Goal: Task Accomplishment & Management: Manage account settings

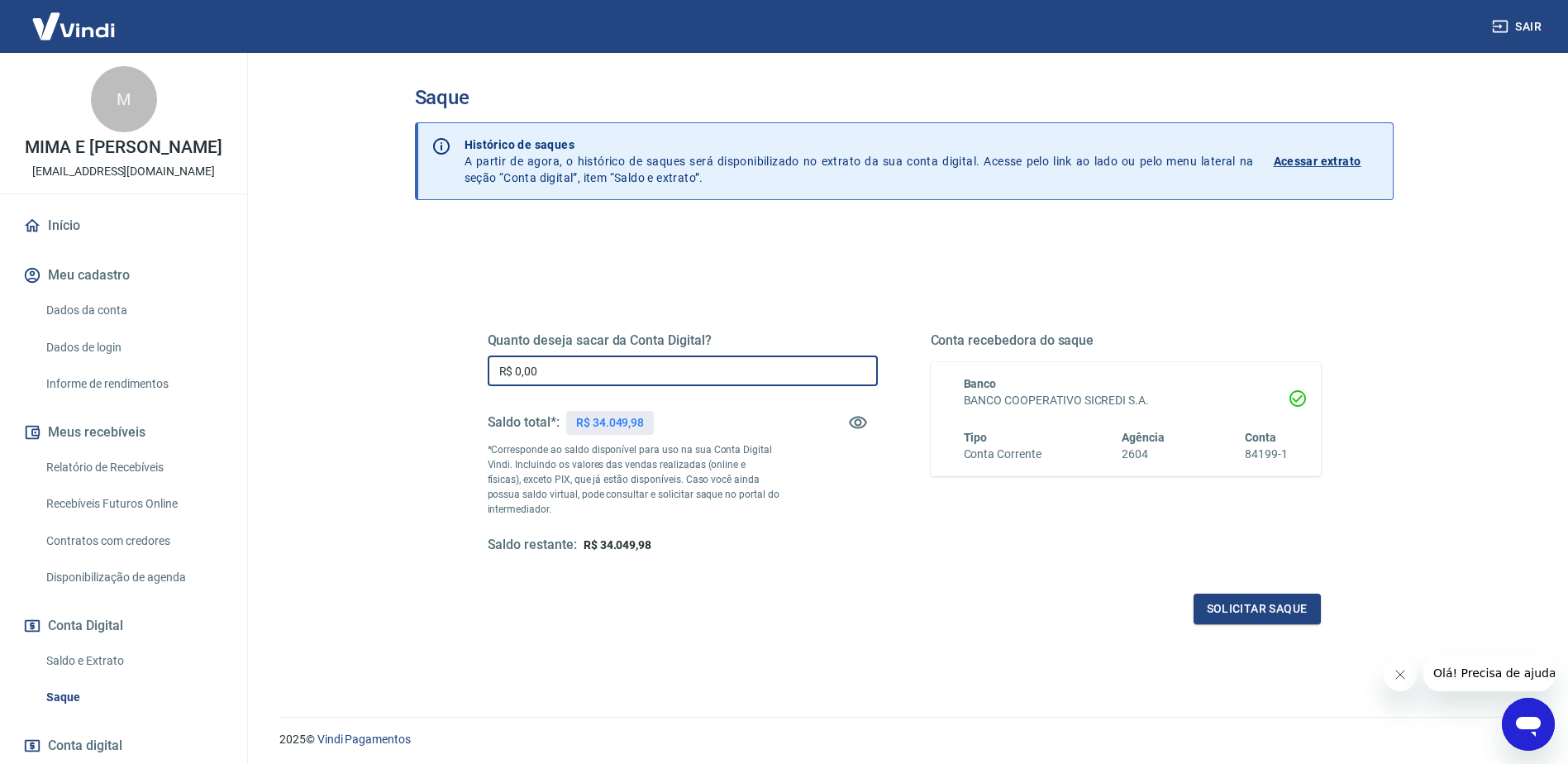
click at [577, 375] on input "R$ 0,00" at bounding box center [682, 370] width 390 height 31
type input "R$ 34.049,98"
click at [891, 648] on div "Quanto deseja sacar da Conta Digital? R$ 34.049,98 ​ Saldo total*: R$ 34.049,98…" at bounding box center [905, 522] width 979 height 591
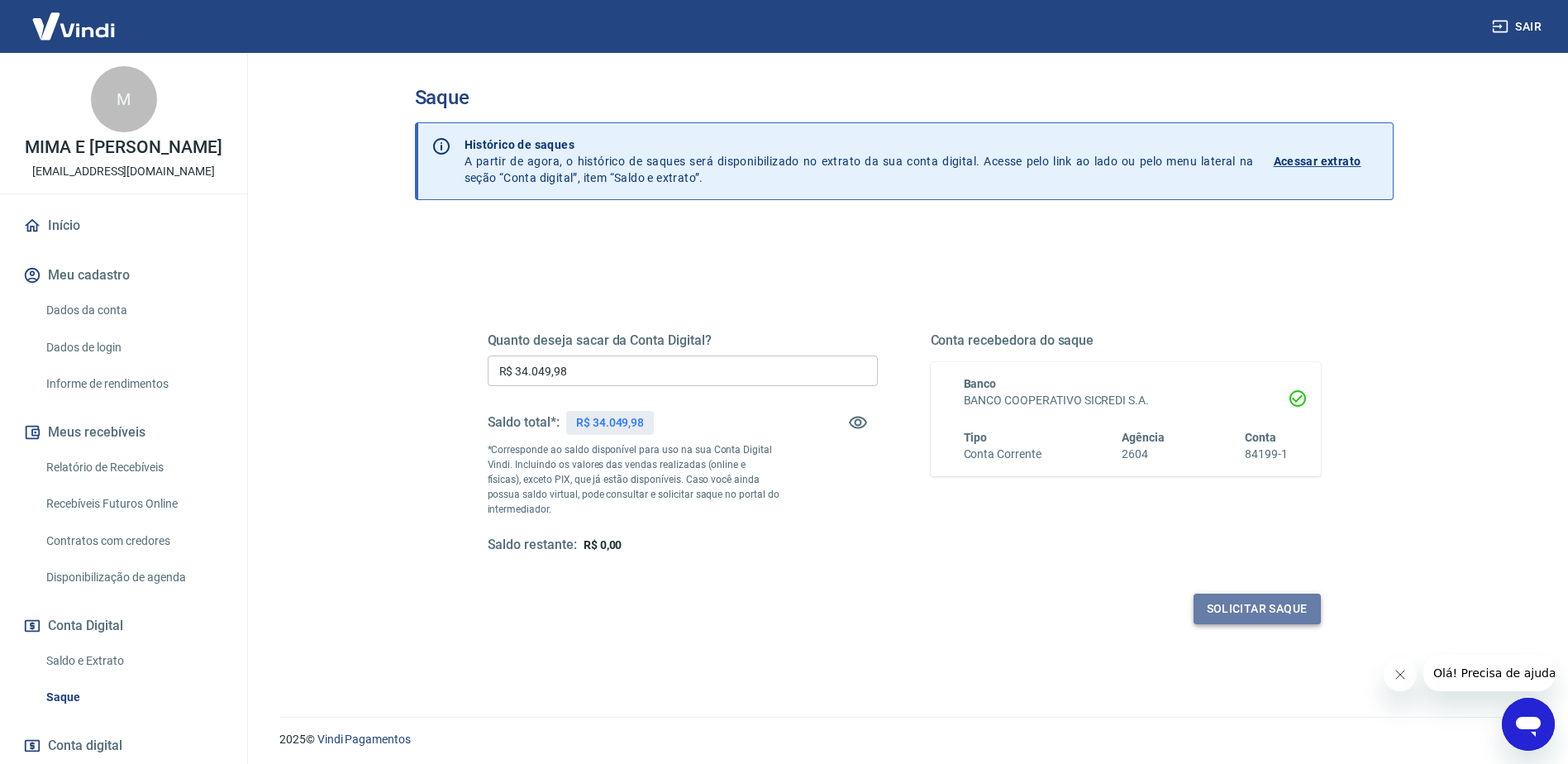
click at [1262, 617] on button "Solicitar saque" at bounding box center [1257, 608] width 127 height 31
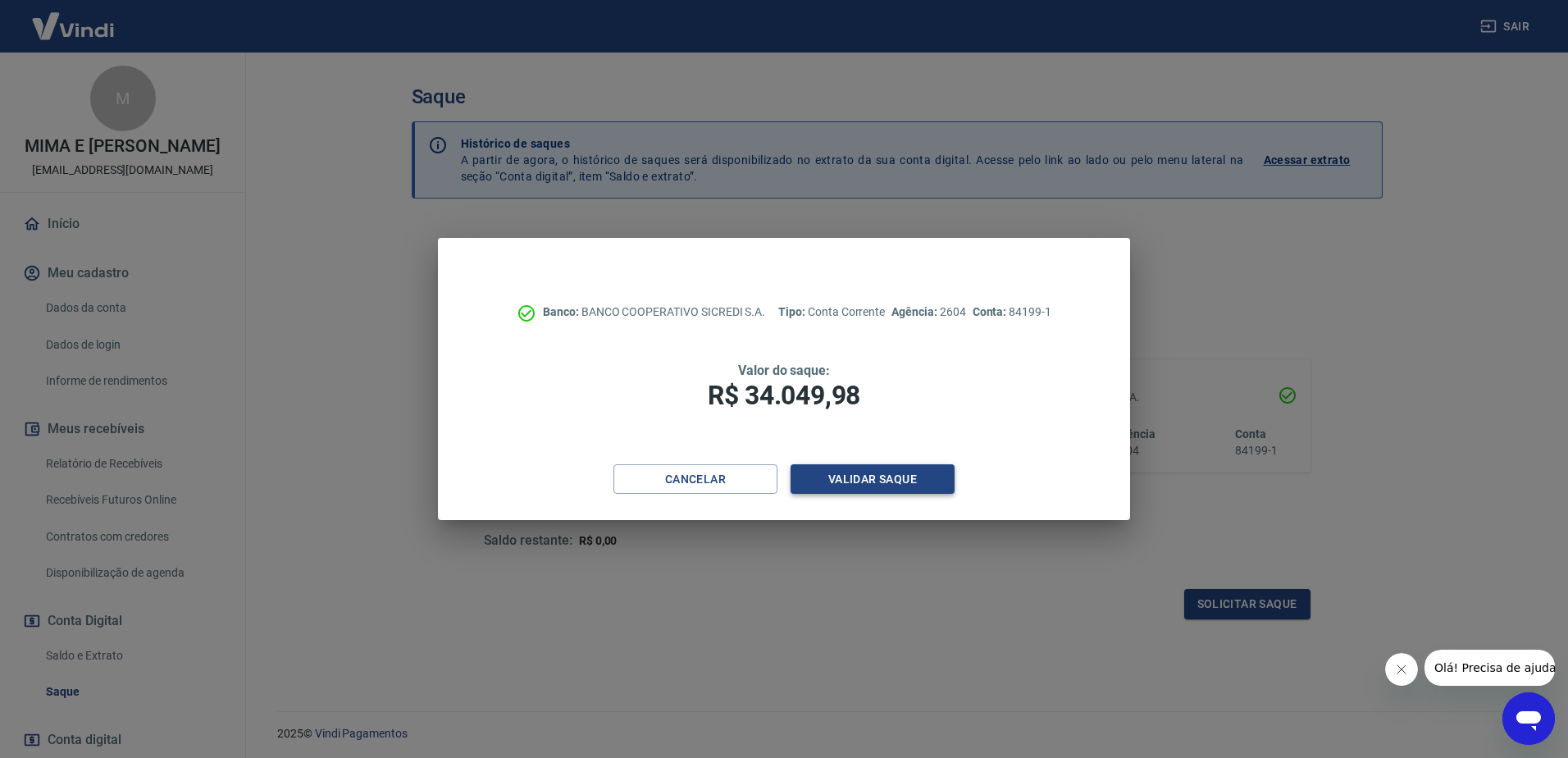
click at [879, 481] on button "Validar saque" at bounding box center [872, 479] width 164 height 31
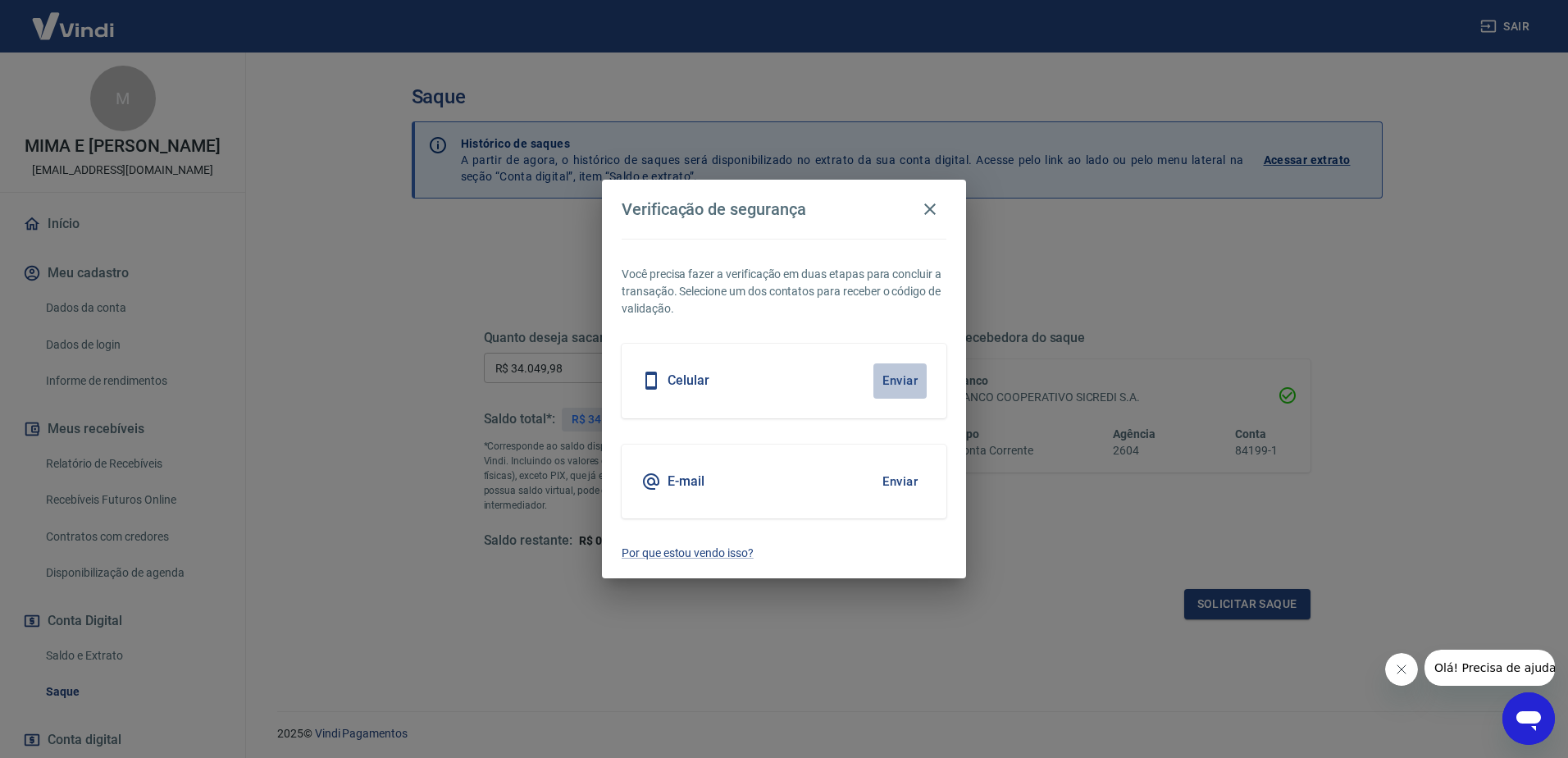
click at [898, 384] on button "Enviar" at bounding box center [900, 381] width 54 height 35
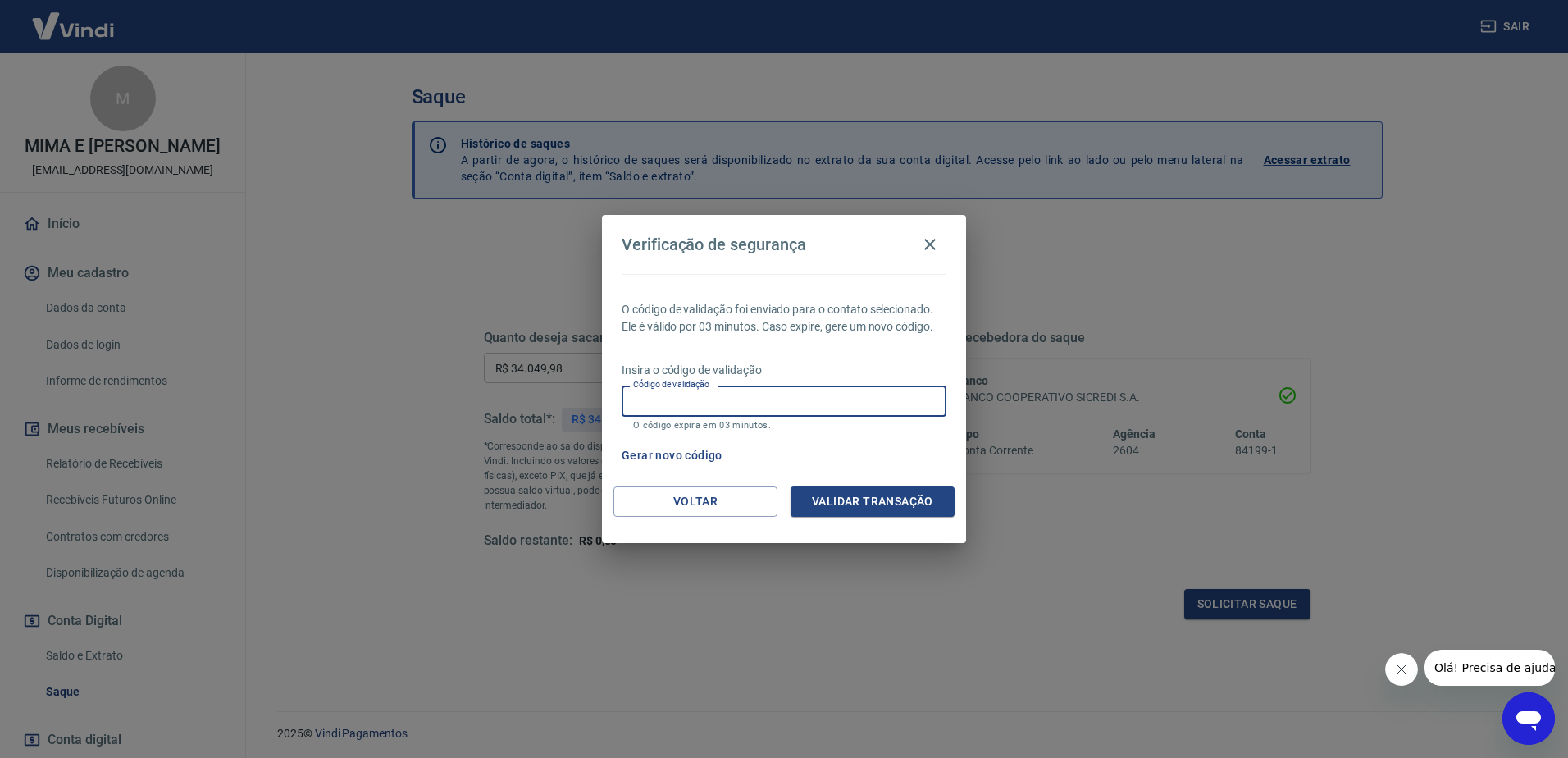
click at [868, 405] on input "Código de validação" at bounding box center [784, 400] width 324 height 31
click at [661, 393] on input "Código de validação" at bounding box center [784, 400] width 324 height 31
click at [672, 452] on button "Gerar novo código" at bounding box center [672, 455] width 114 height 31
click at [708, 500] on button "Voltar" at bounding box center [695, 501] width 164 height 31
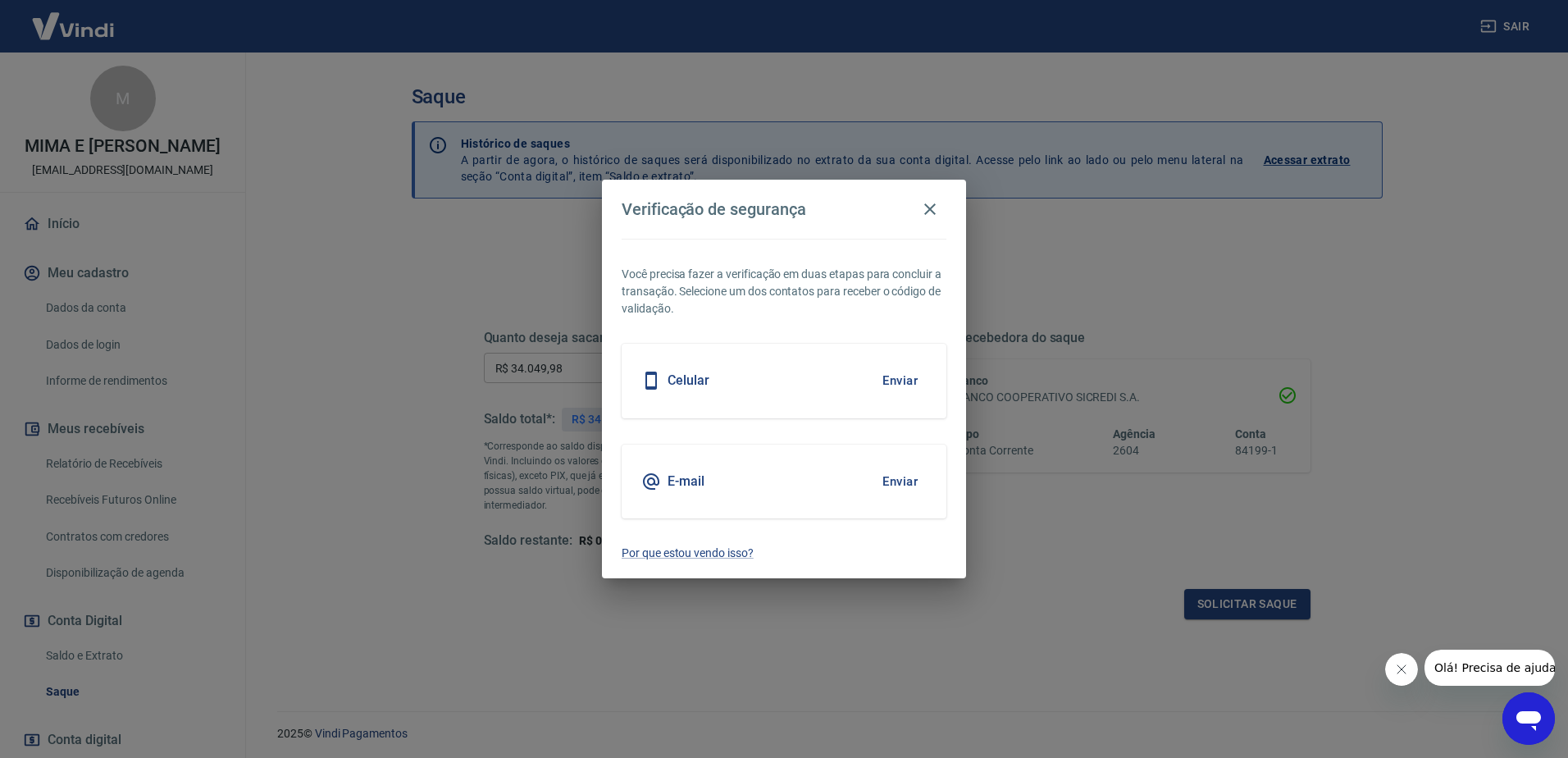
click at [901, 476] on button "Enviar" at bounding box center [900, 481] width 54 height 35
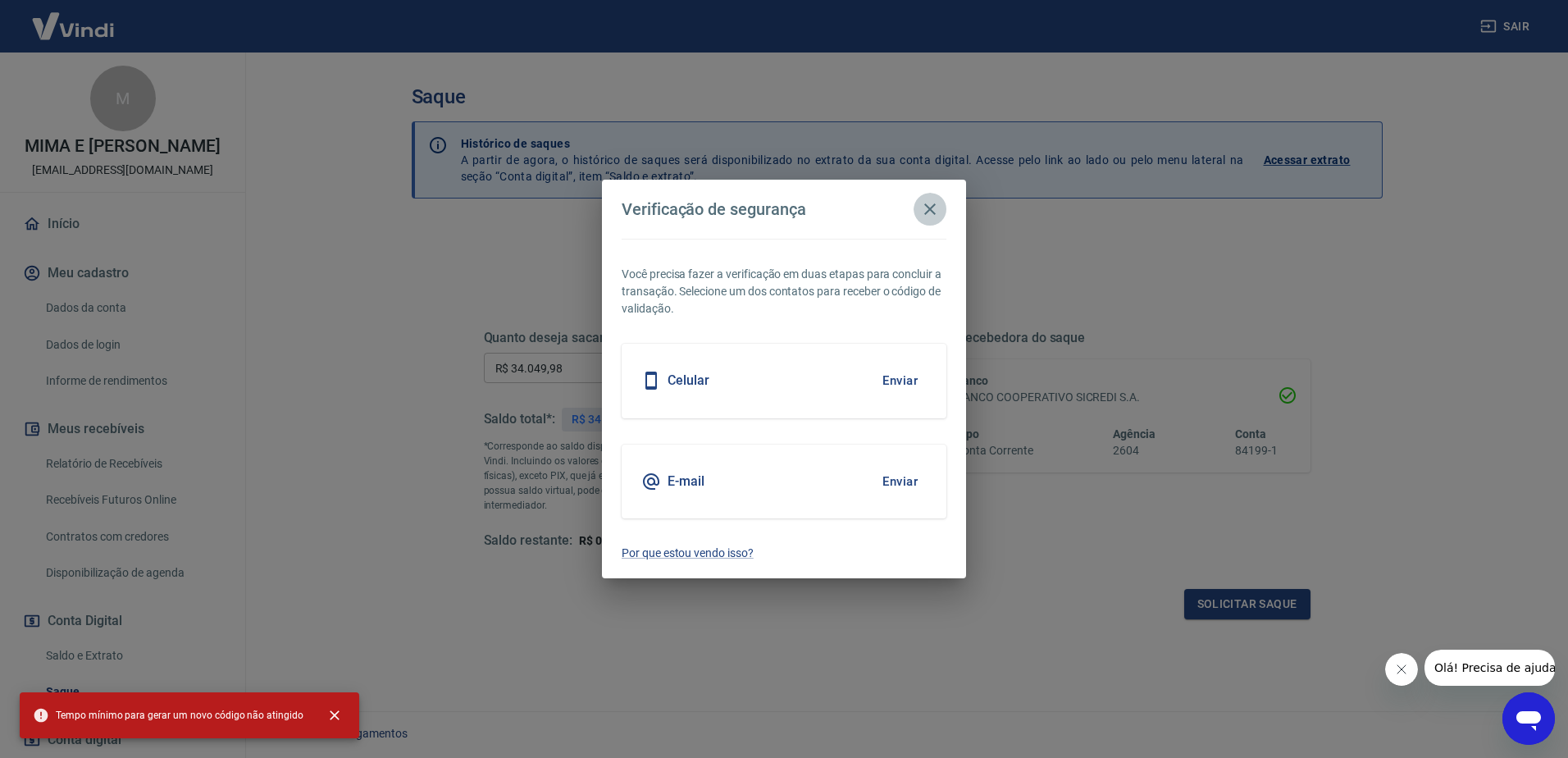
click at [938, 209] on icon "button" at bounding box center [930, 209] width 20 height 20
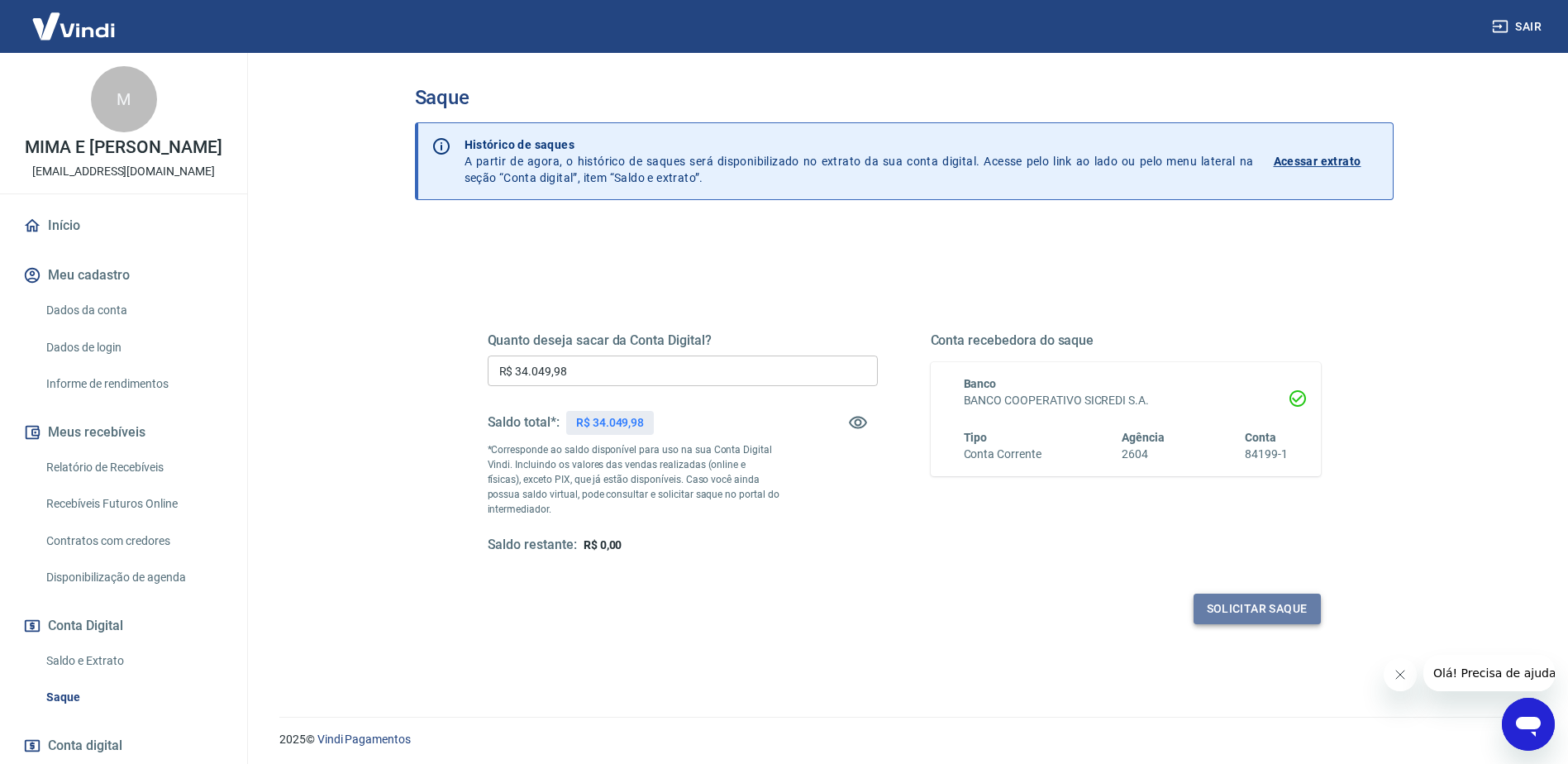
click at [1278, 613] on button "Solicitar saque" at bounding box center [1257, 608] width 127 height 31
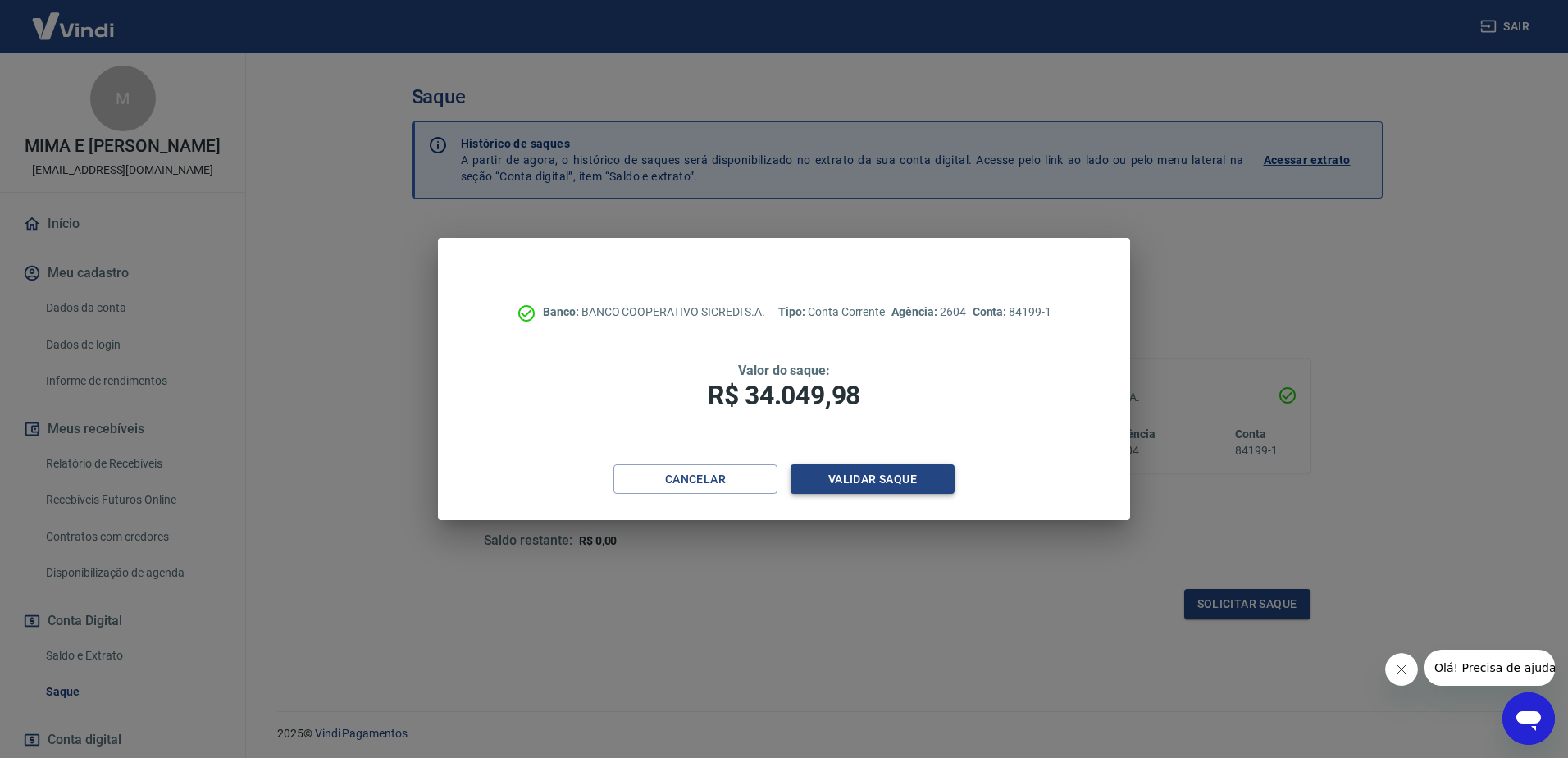
click at [905, 481] on button "Validar saque" at bounding box center [872, 479] width 164 height 31
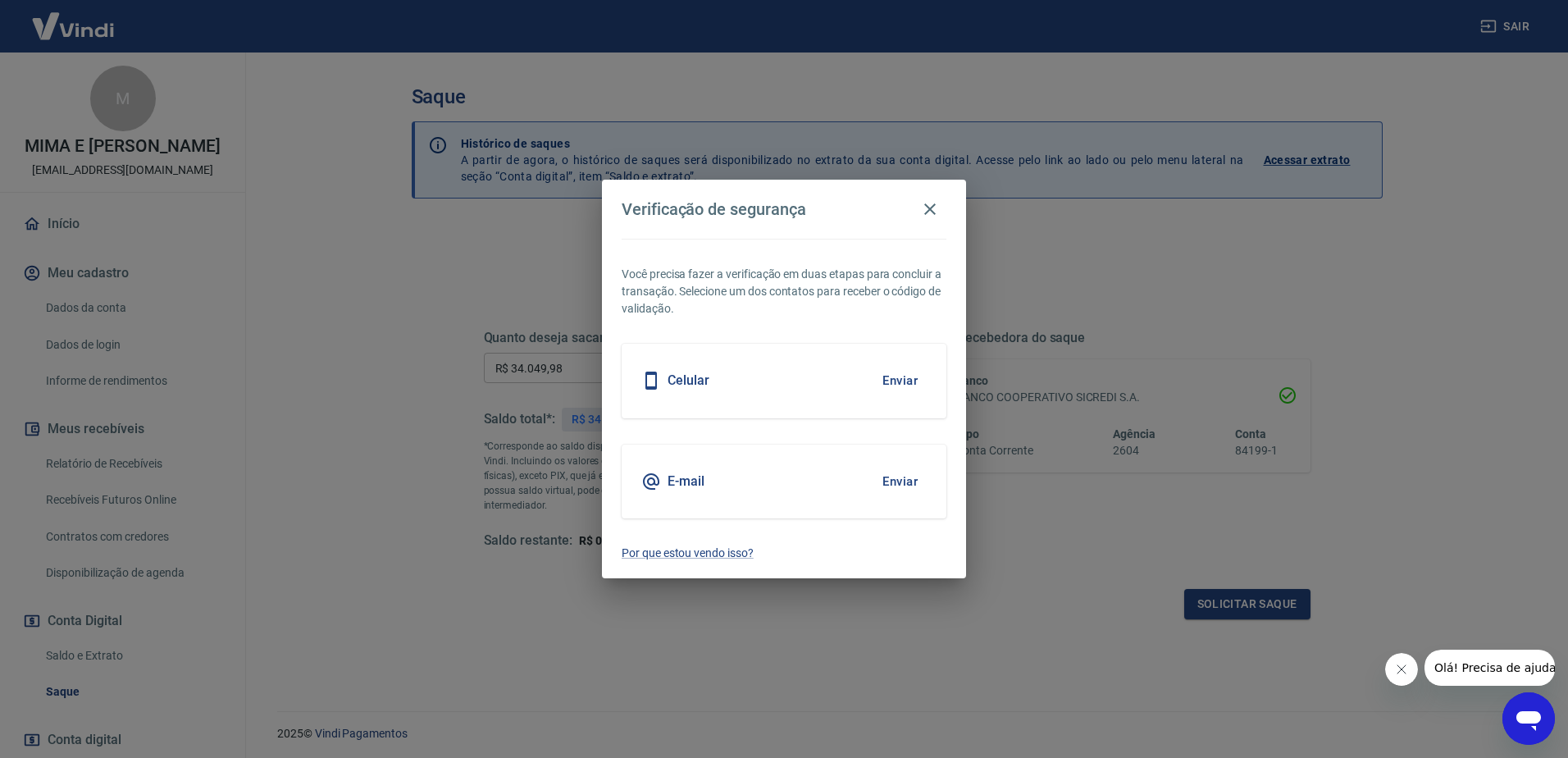
click at [911, 480] on button "Enviar" at bounding box center [900, 481] width 54 height 35
click at [907, 380] on button "Enviar" at bounding box center [900, 381] width 54 height 35
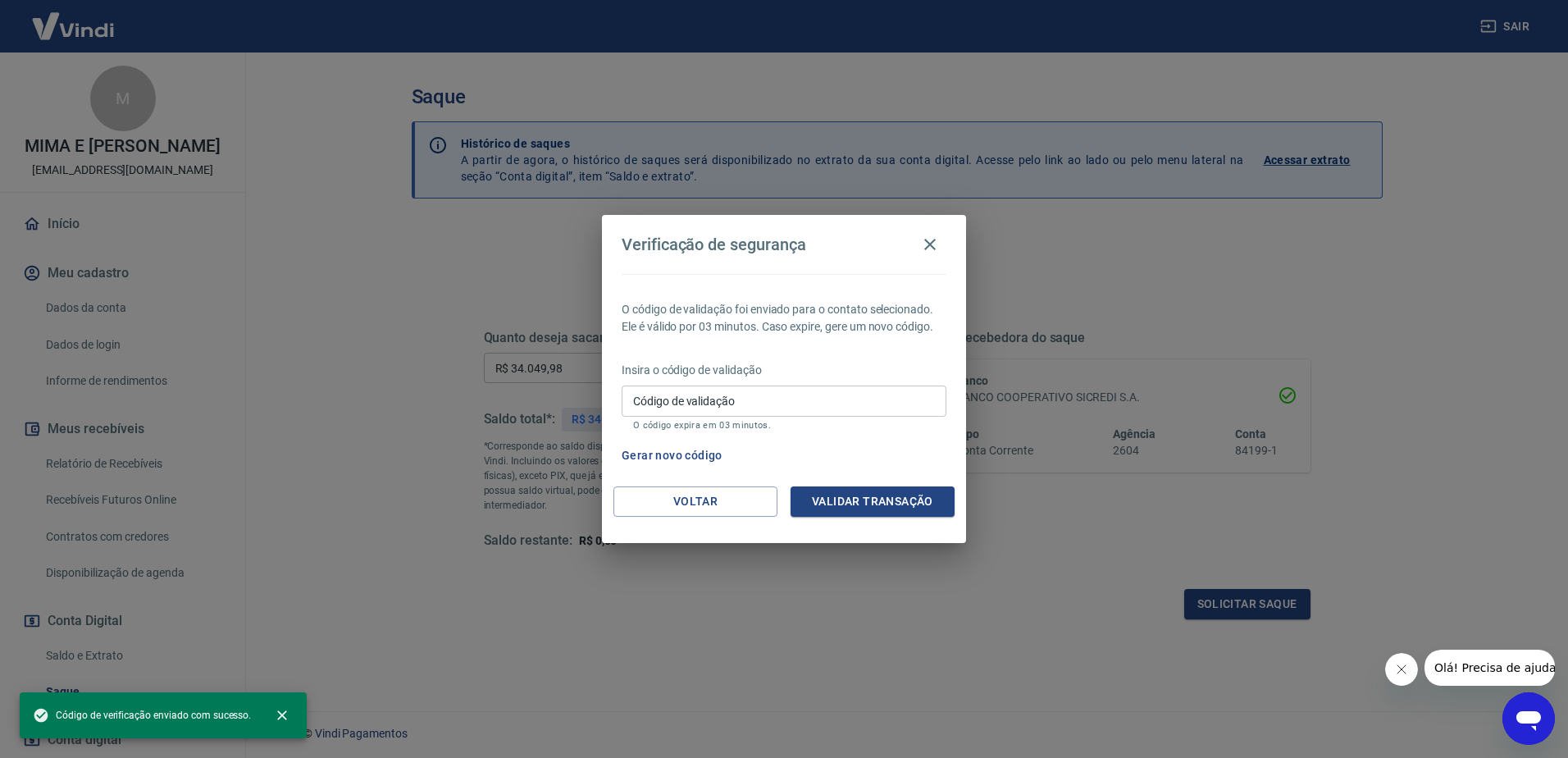
click at [741, 397] on input "Código de validação" at bounding box center [784, 400] width 324 height 31
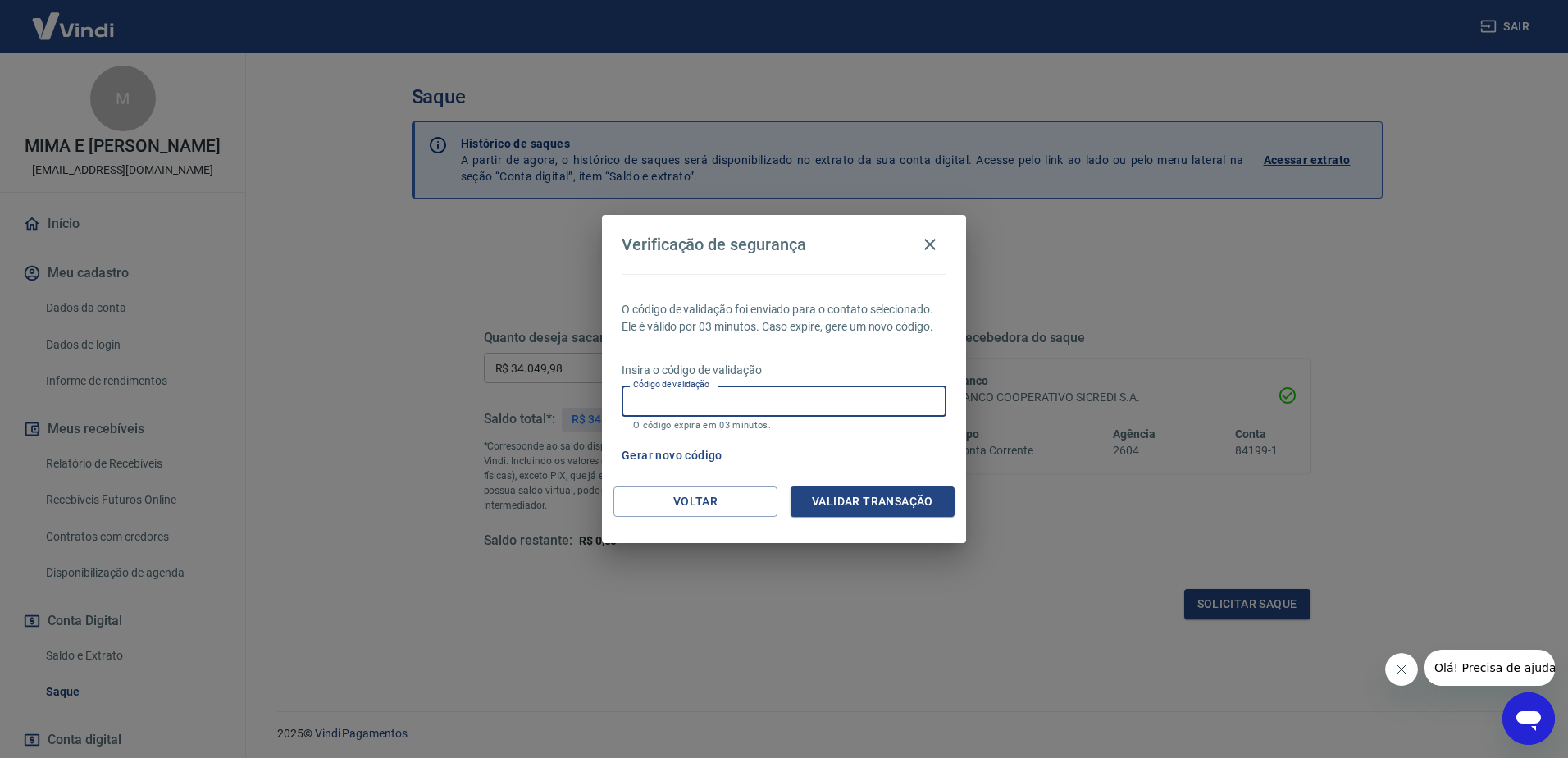
paste input "345115"
drag, startPoint x: 766, startPoint y: 404, endPoint x: 530, endPoint y: 396, distance: 236.1
click at [530, 396] on div "Verificação de segurança O código de validação foi enviado para o contato selec…" at bounding box center [784, 379] width 1568 height 758
paste input "870470"
type input "870470"
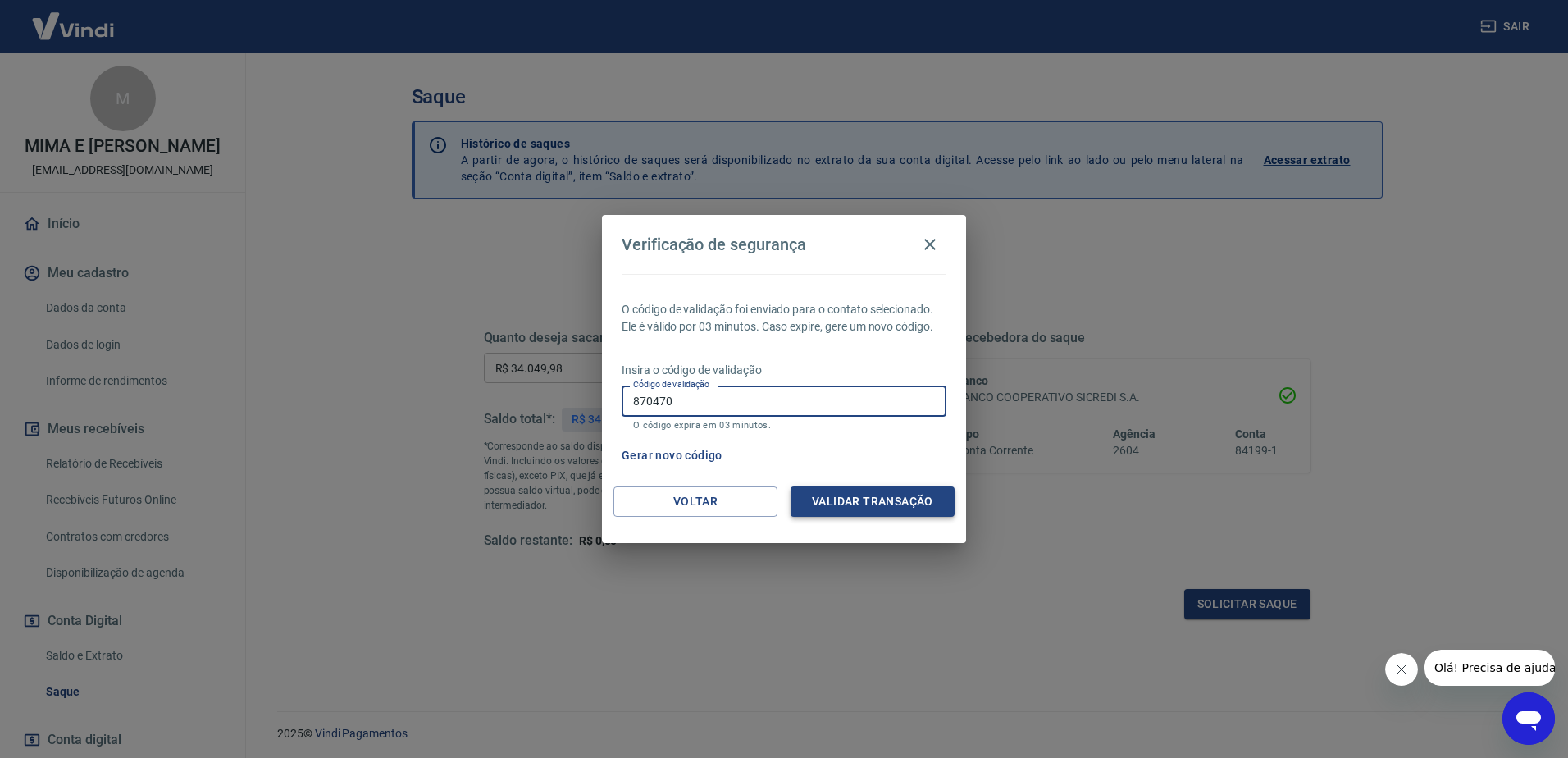
click at [839, 498] on button "Validar transação" at bounding box center [872, 501] width 164 height 31
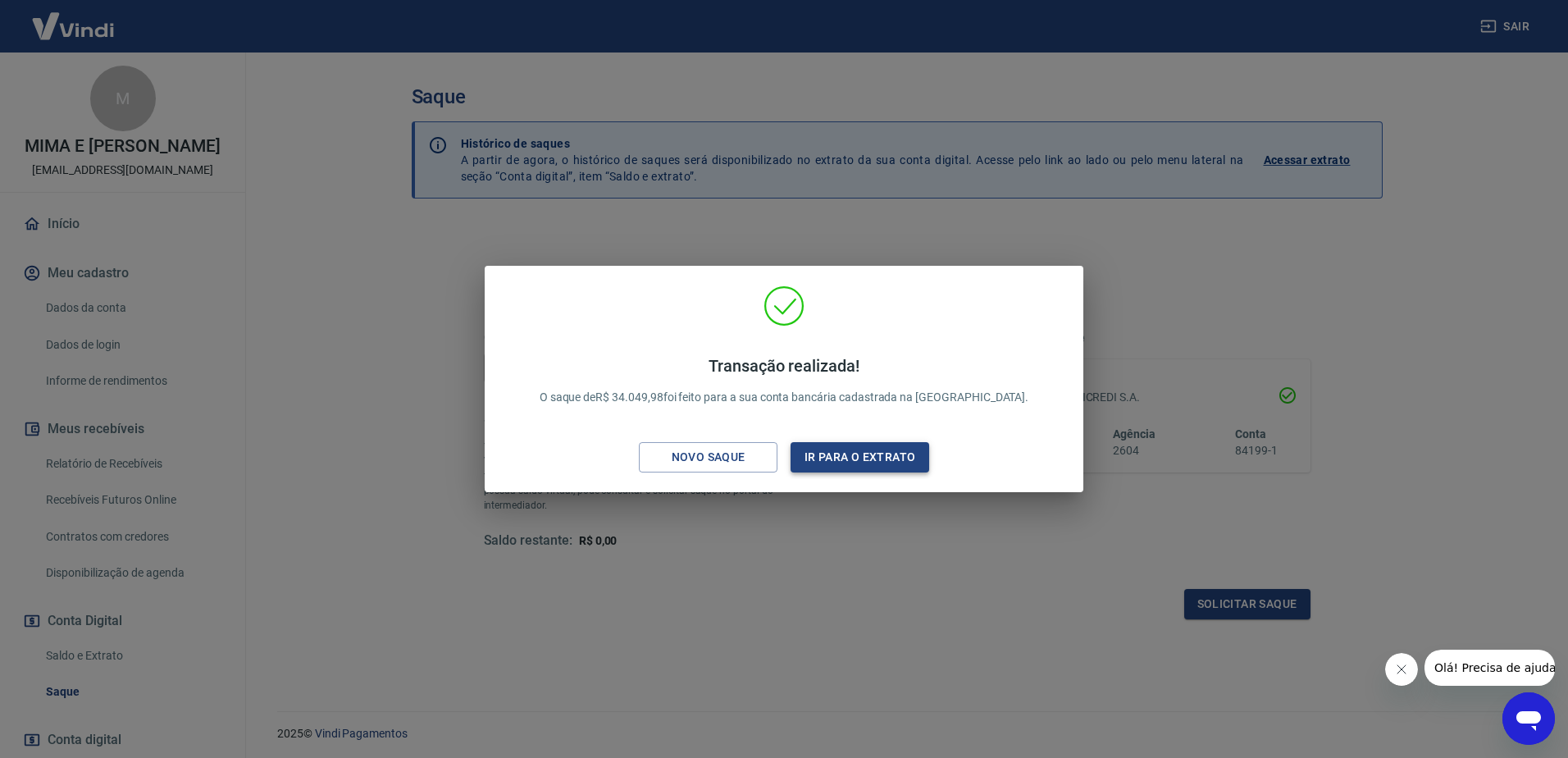
click at [870, 455] on button "Ir para o extrato" at bounding box center [860, 457] width 139 height 31
